Goal: Task Accomplishment & Management: Manage account settings

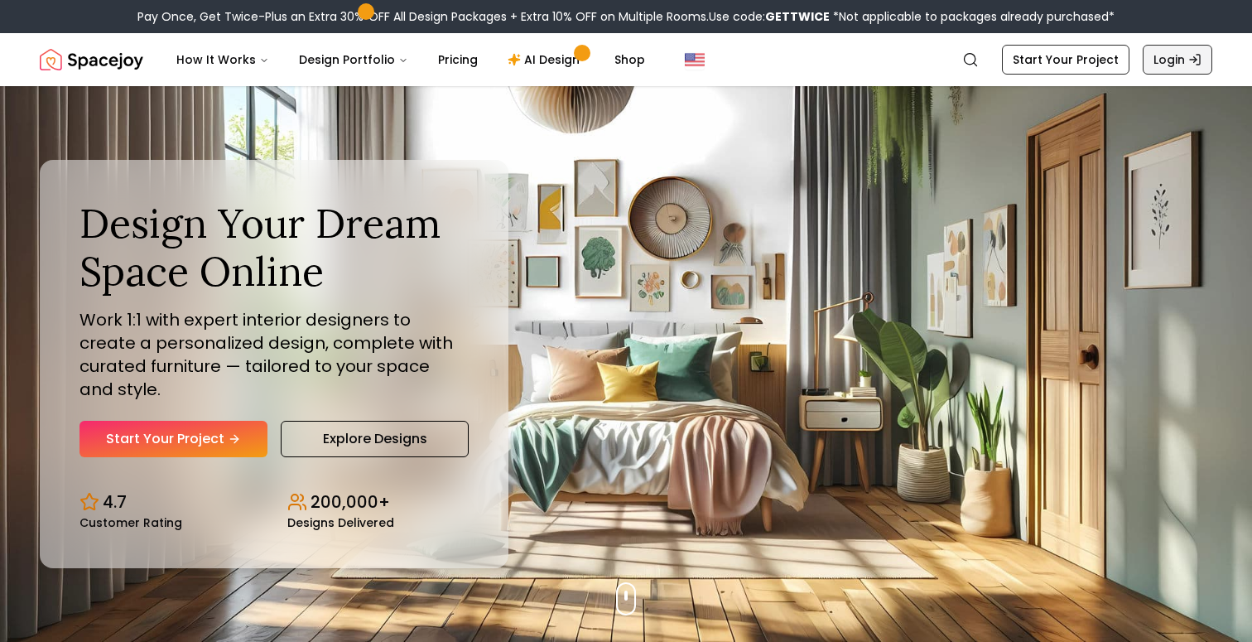
click at [1188, 61] on link "Login" at bounding box center [1178, 60] width 70 height 30
drag, startPoint x: 259, startPoint y: 17, endPoint x: 480, endPoint y: 14, distance: 220.3
click at [480, 14] on div "Pay Once, Get Twice-Plus an Extra 30% OFF All Design Packages + Extra 10% OFF o…" at bounding box center [625, 16] width 977 height 17
click at [571, 11] on div "Pay Once, Get Twice-Plus an Extra 30% OFF All Design Packages + Extra 10% OFF o…" at bounding box center [625, 16] width 977 height 17
click at [798, 20] on b "GETTWICE" at bounding box center [797, 16] width 65 height 17
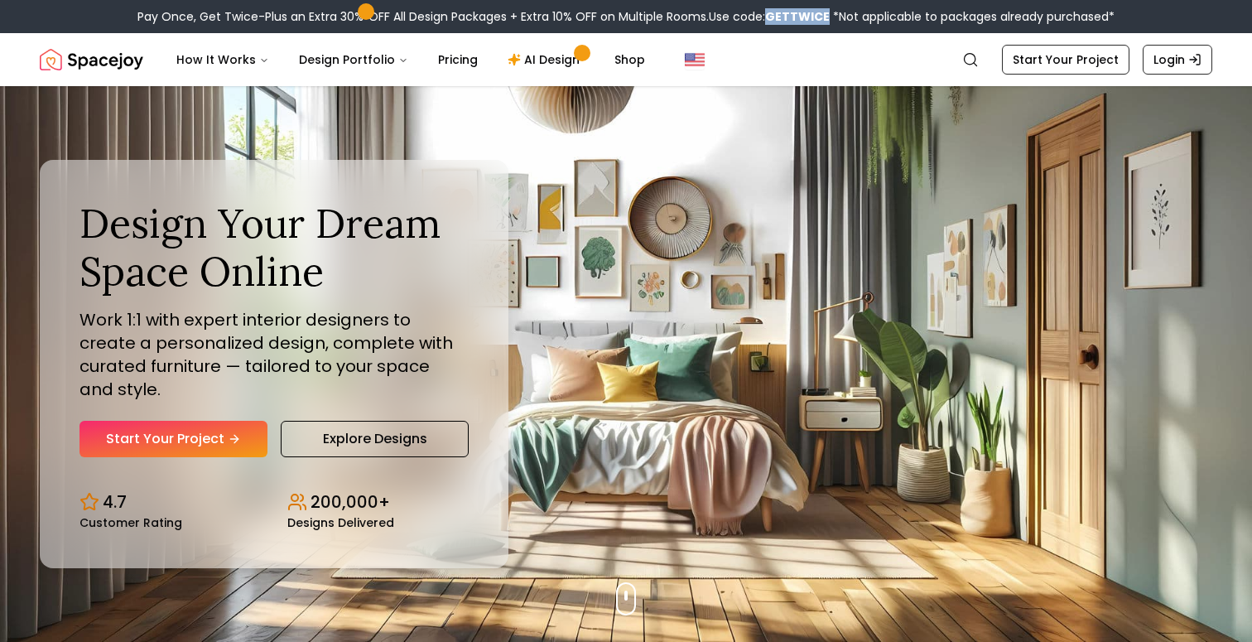
click at [798, 20] on b "GETTWICE" at bounding box center [797, 16] width 65 height 17
copy b "GETTWICE"
click at [1110, 64] on link "Start Your Project" at bounding box center [1066, 60] width 128 height 30
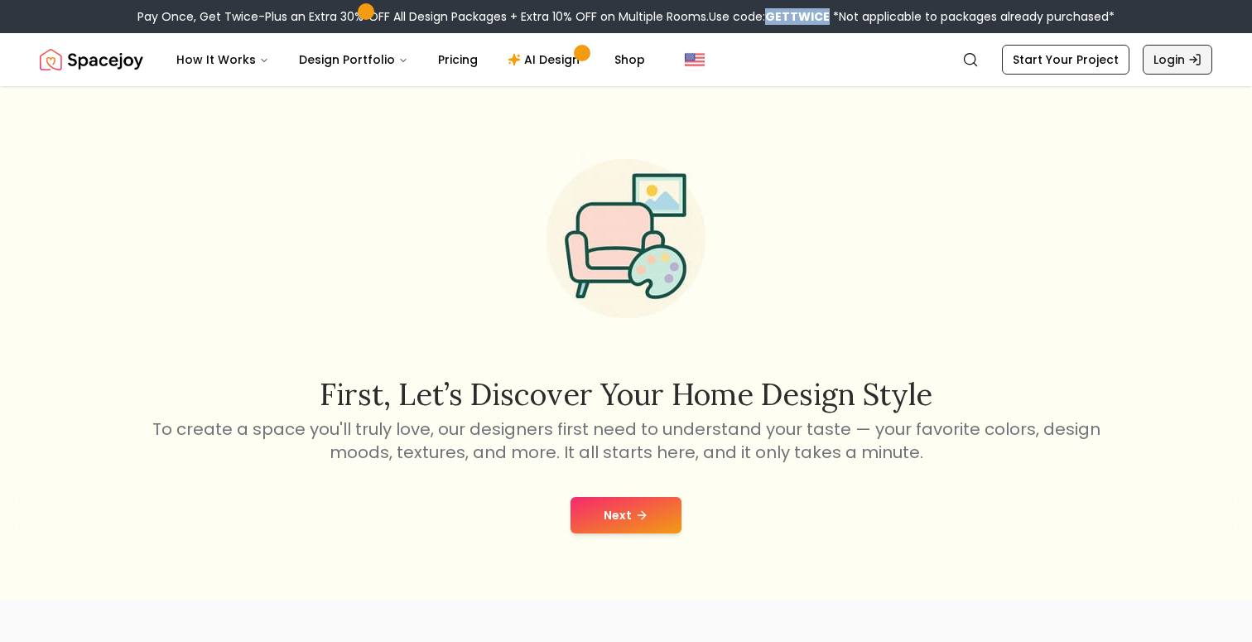
click at [1155, 59] on link "Login" at bounding box center [1178, 60] width 70 height 30
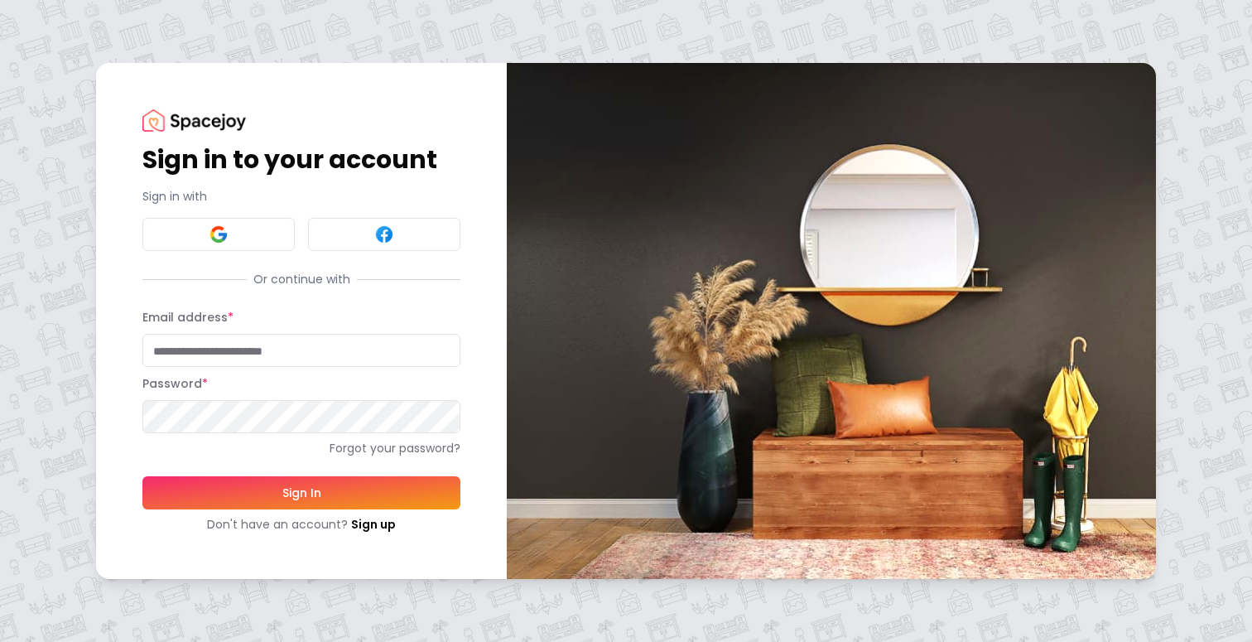
click at [239, 348] on input "Email address *" at bounding box center [301, 350] width 318 height 33
type input "**********"
click at [357, 449] on link "Forgot your password?" at bounding box center [301, 448] width 318 height 17
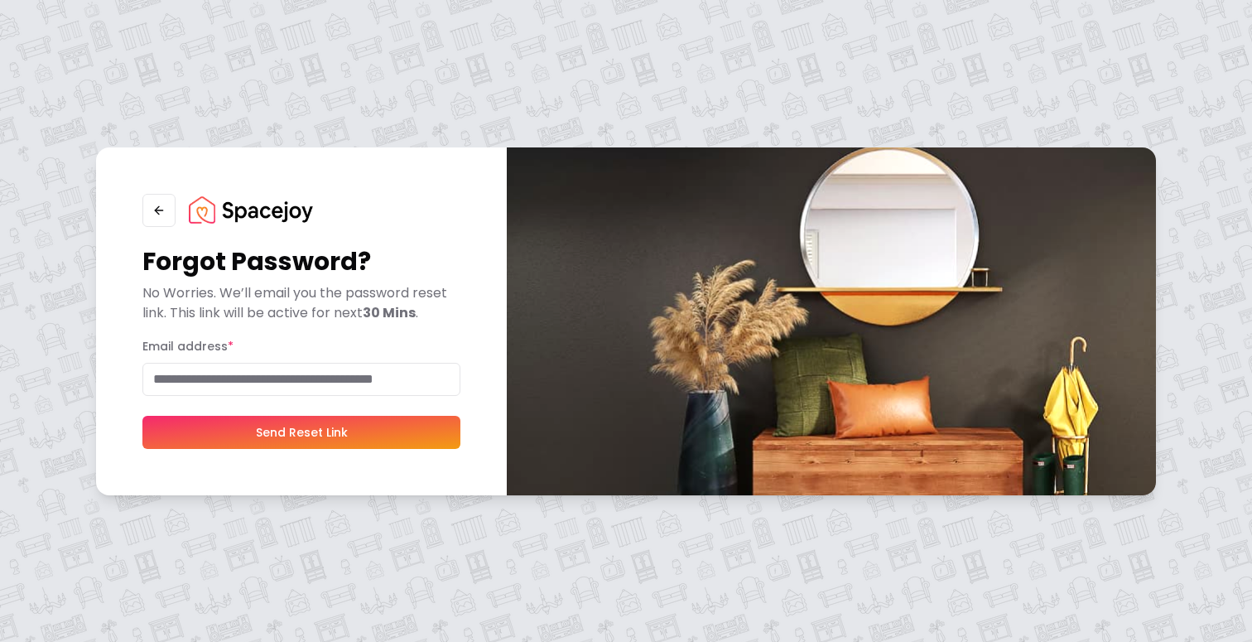
click at [334, 388] on input "Email address *" at bounding box center [301, 379] width 318 height 33
type input "**********"
click at [314, 437] on button "Send Reset Link" at bounding box center [301, 432] width 318 height 33
